Goal: Find specific page/section: Find specific page/section

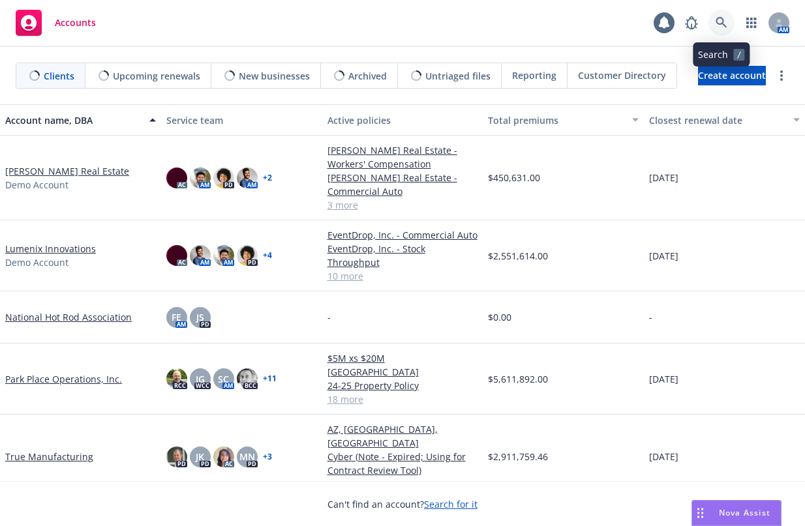
click at [726, 14] on link at bounding box center [721, 23] width 26 height 26
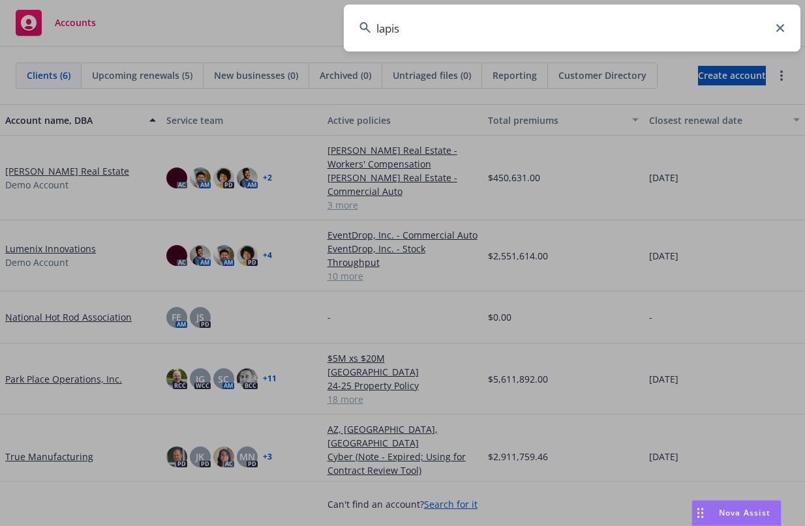
type input "lapis"
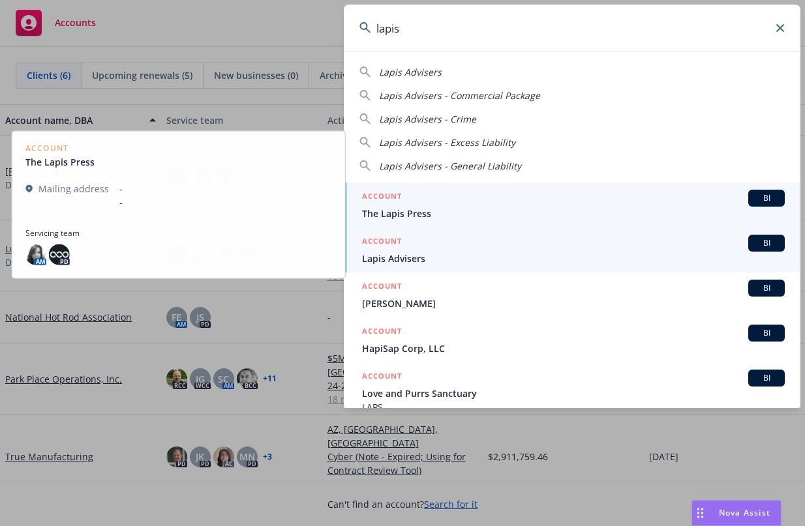
click at [597, 246] on div "ACCOUNT BI" at bounding box center [573, 243] width 423 height 17
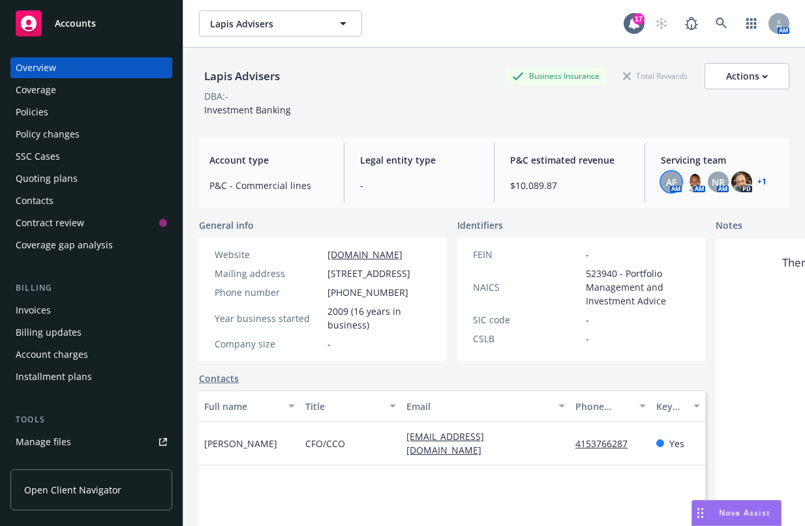
click at [666, 180] on span "AF" at bounding box center [671, 182] width 10 height 14
click at [687, 179] on img at bounding box center [694, 182] width 21 height 21
click at [711, 175] on span "NR" at bounding box center [717, 182] width 13 height 14
click at [731, 183] on img at bounding box center [741, 182] width 21 height 21
click at [757, 181] on link "+ 1" at bounding box center [761, 182] width 9 height 8
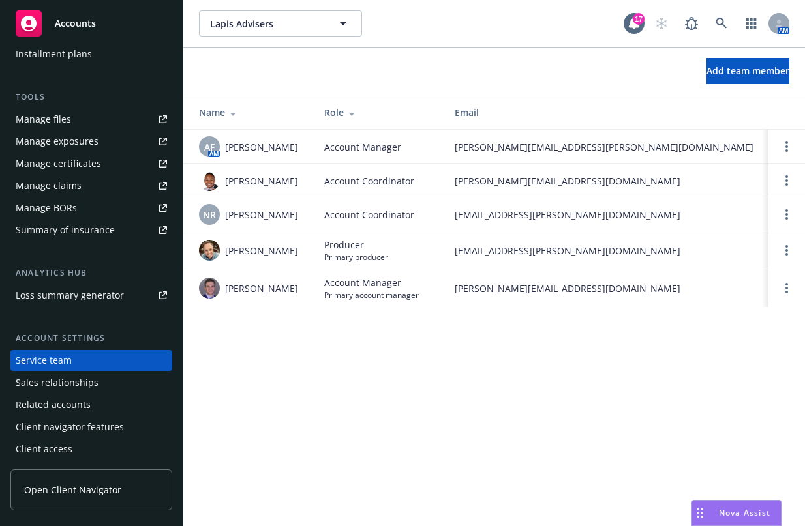
click at [473, 59] on div "Add team member" at bounding box center [493, 71] width 621 height 26
click at [410, 74] on div "Add team member" at bounding box center [493, 71] width 621 height 26
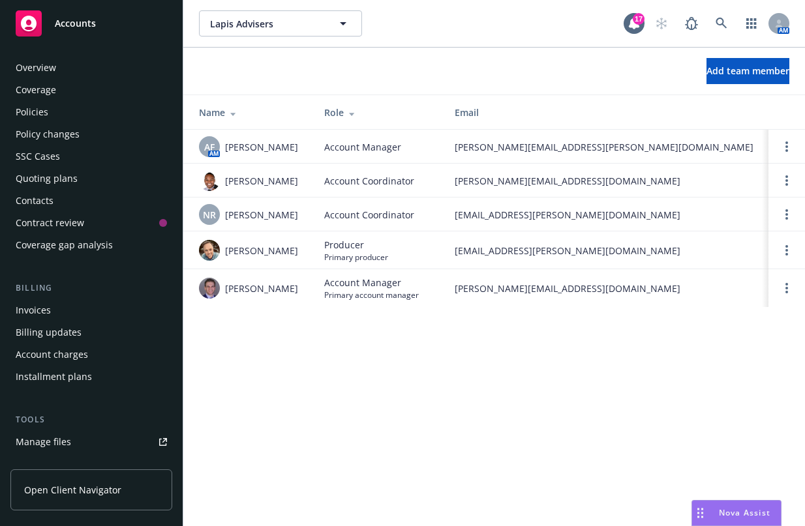
click at [80, 119] on div "Policies" at bounding box center [91, 112] width 151 height 21
